Goal: Information Seeking & Learning: Check status

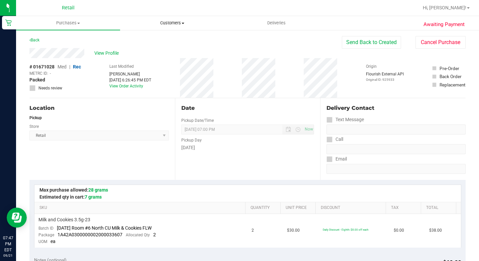
click at [157, 26] on uib-tab-heading "Customers All customers Add a new customer All physicians" at bounding box center [171, 22] width 103 height 13
click at [154, 39] on span "All customers" at bounding box center [144, 40] width 48 height 6
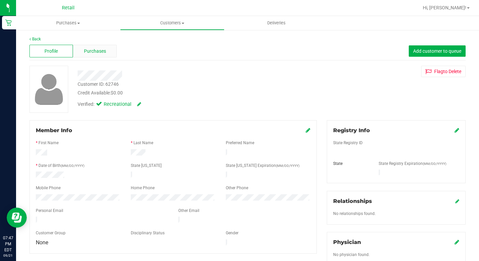
click at [109, 46] on div "Purchases" at bounding box center [94, 51] width 43 height 13
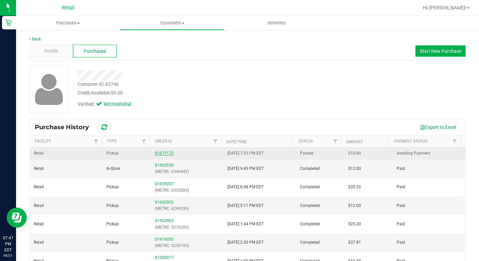
click at [161, 154] on link "01671172" at bounding box center [164, 153] width 19 height 5
